Goal: Register for event/course

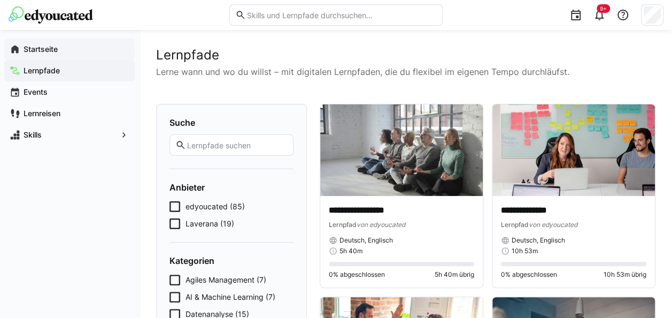
click at [0, 0] on app-navigation-label "Startseite" at bounding box center [0, 0] width 0 height 0
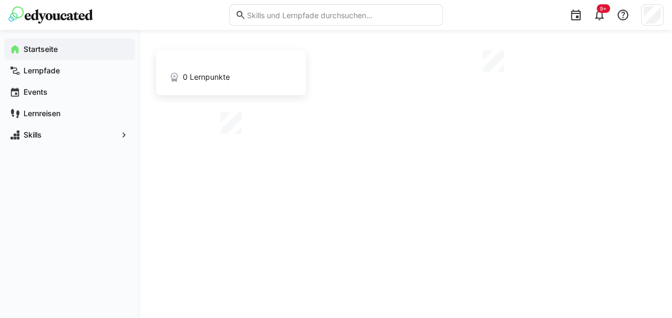
click at [360, 134] on app-home-right at bounding box center [494, 91] width 324 height 83
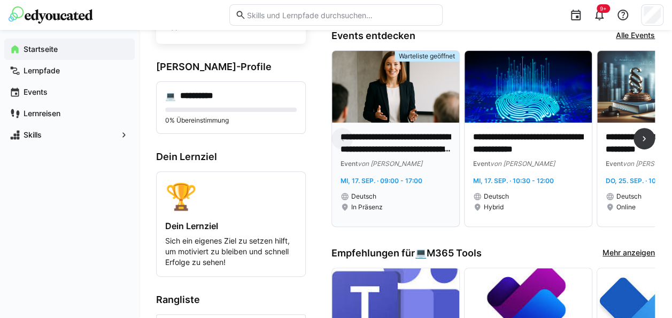
click at [418, 151] on p "**********" at bounding box center [396, 143] width 111 height 25
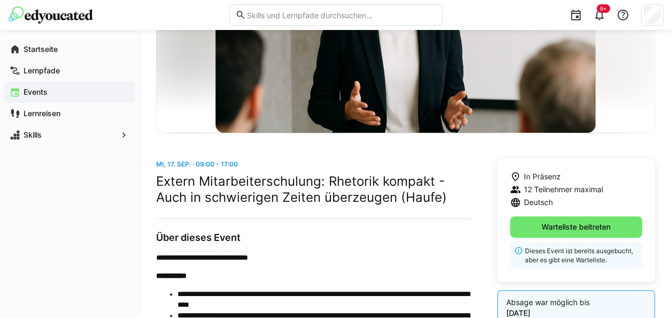
scroll to position [150, 0]
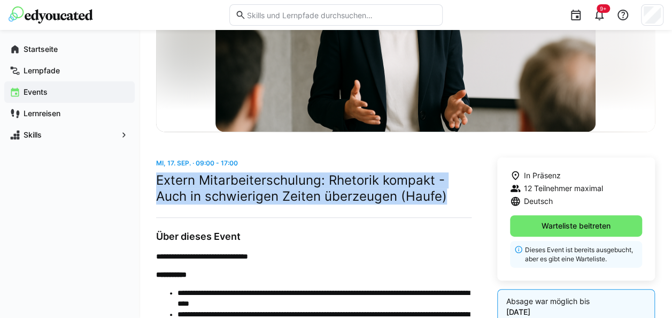
drag, startPoint x: 446, startPoint y: 197, endPoint x: 159, endPoint y: 178, distance: 287.4
click at [159, 178] on h2 "Extern Mitarbeiterschulung: Rhetorik kompakt - Auch in schwierigen Zeiten überz…" at bounding box center [314, 188] width 316 height 32
copy h2 "Extern Mitarbeiterschulung: Rhetorik kompakt - Auch in schwierigen Zeiten überz…"
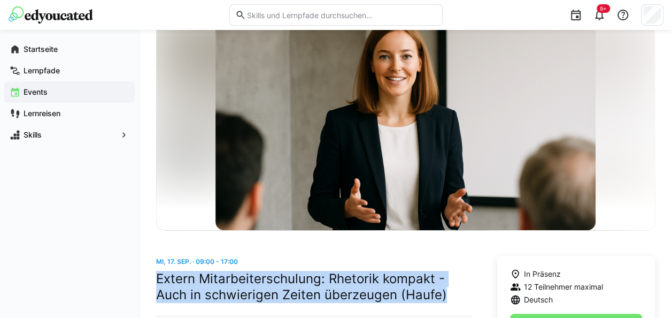
scroll to position [0, 0]
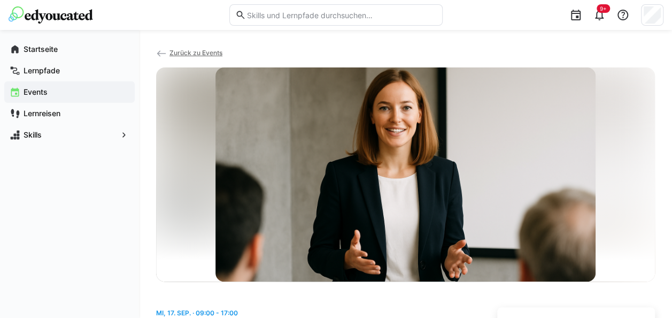
click at [296, 20] on eds-input at bounding box center [335, 14] width 213 height 21
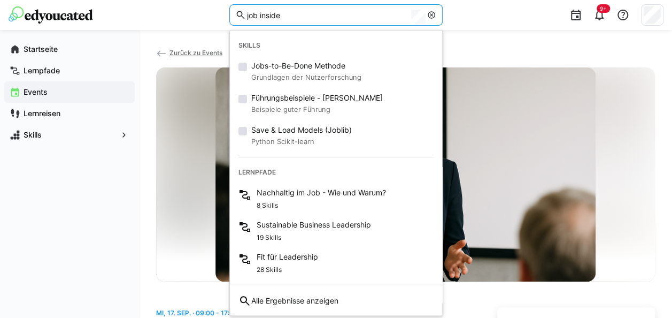
type input "job inside"
